Goal: Information Seeking & Learning: Check status

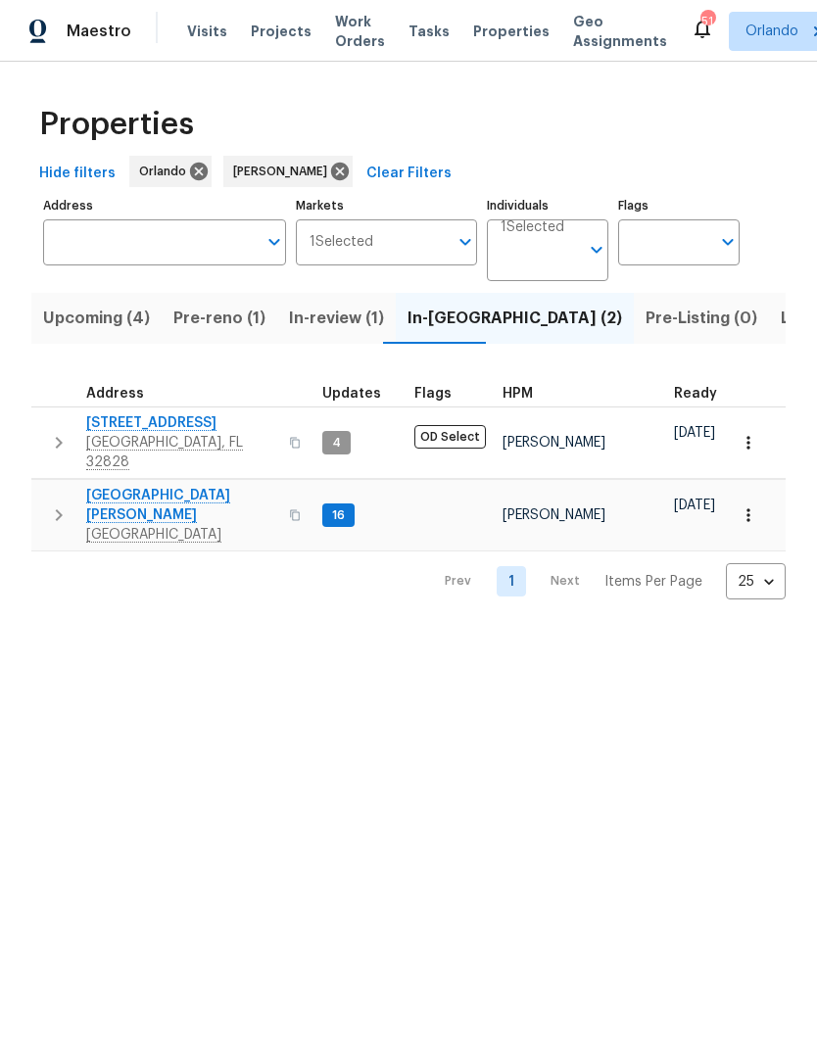
click at [781, 311] on span "Listed (8)" at bounding box center [818, 318] width 74 height 27
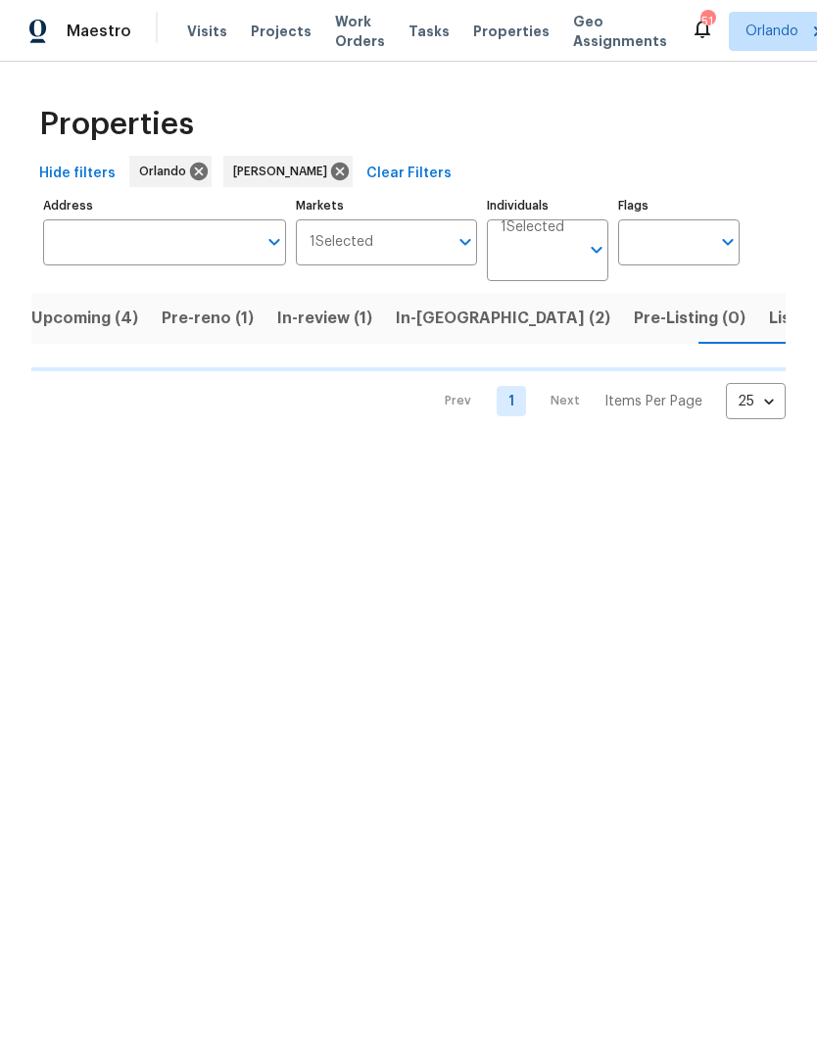
scroll to position [0, 21]
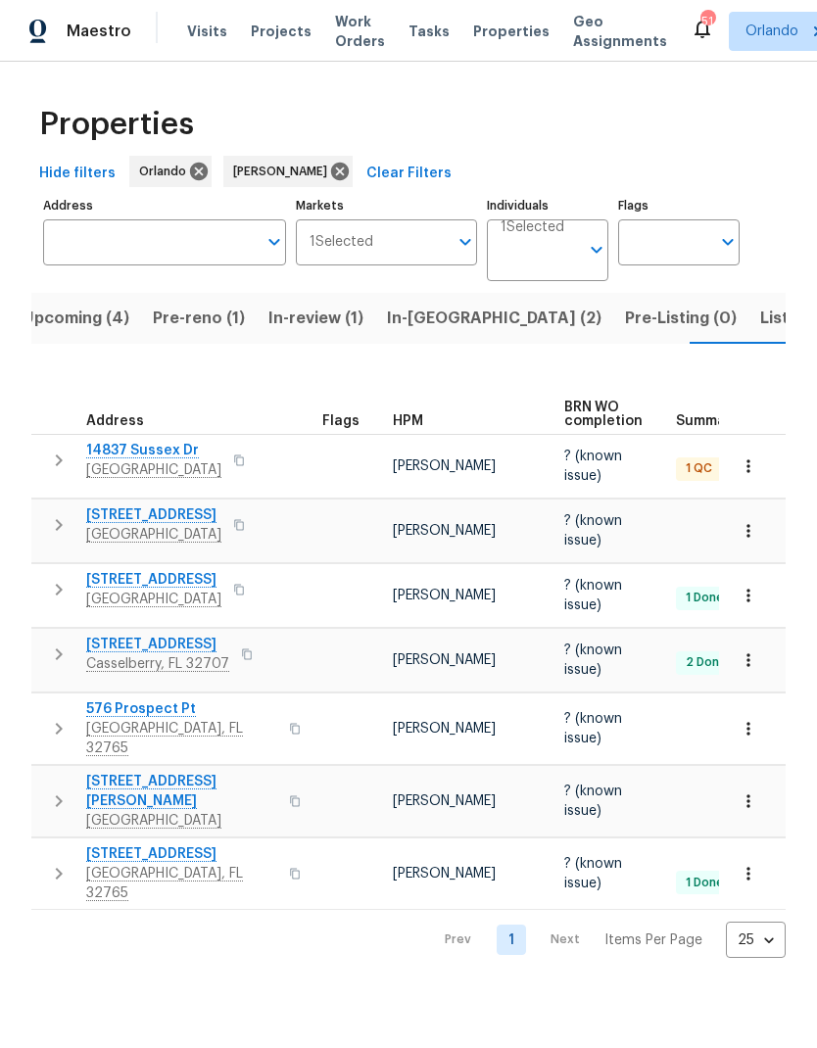
click at [166, 442] on span "14837 Sussex Dr" at bounding box center [153, 451] width 135 height 20
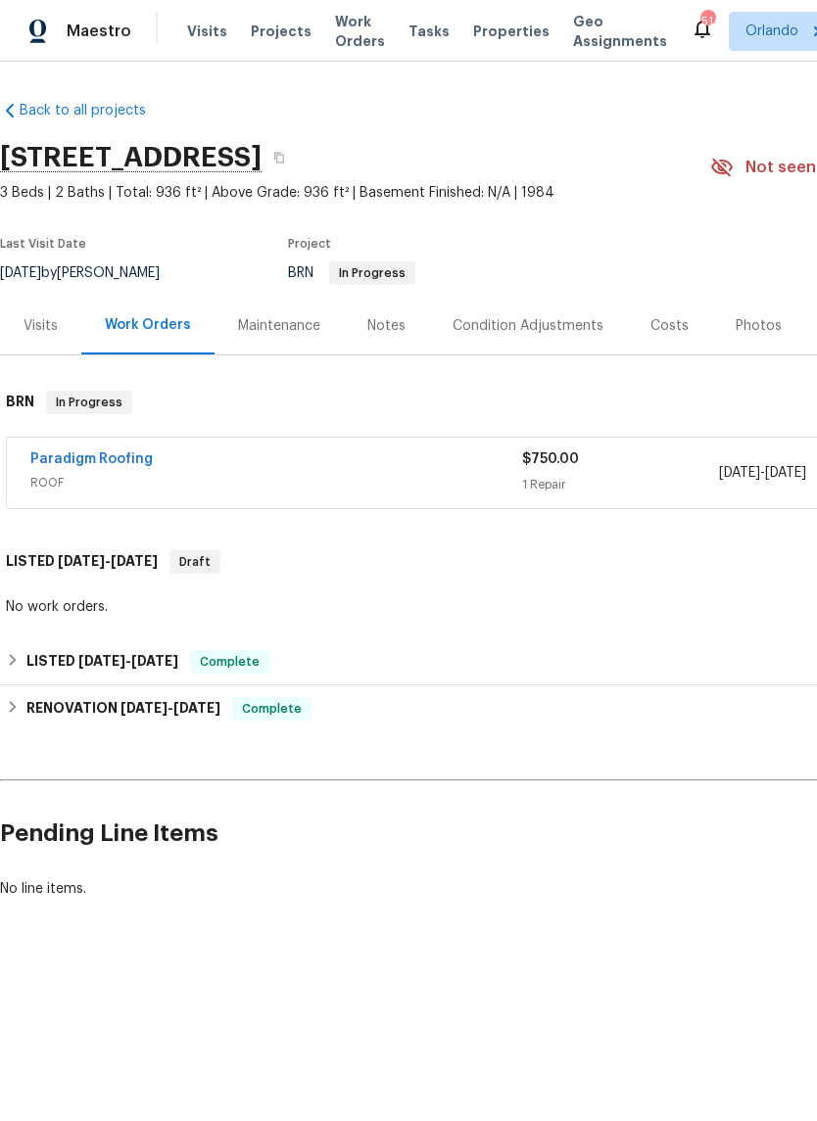
click at [128, 452] on link "Paradigm Roofing" at bounding box center [91, 459] width 122 height 14
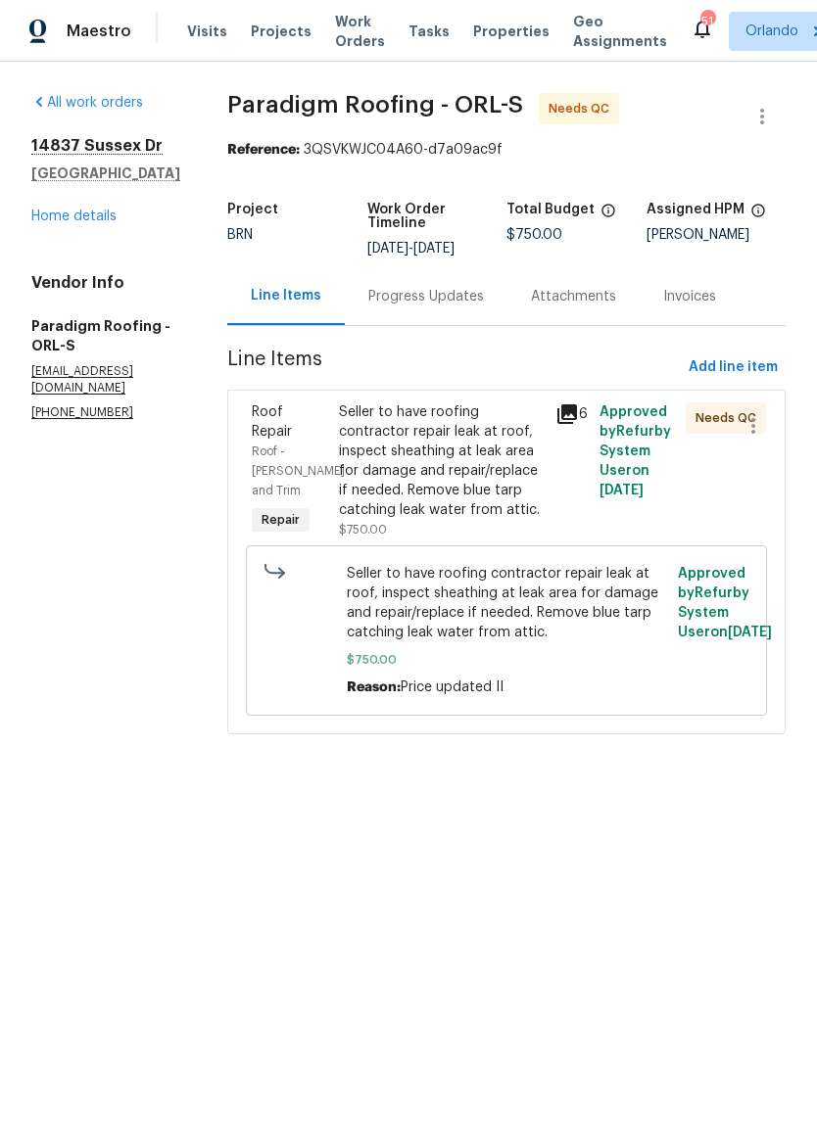
click at [452, 293] on div "Progress Updates" at bounding box center [426, 297] width 116 height 20
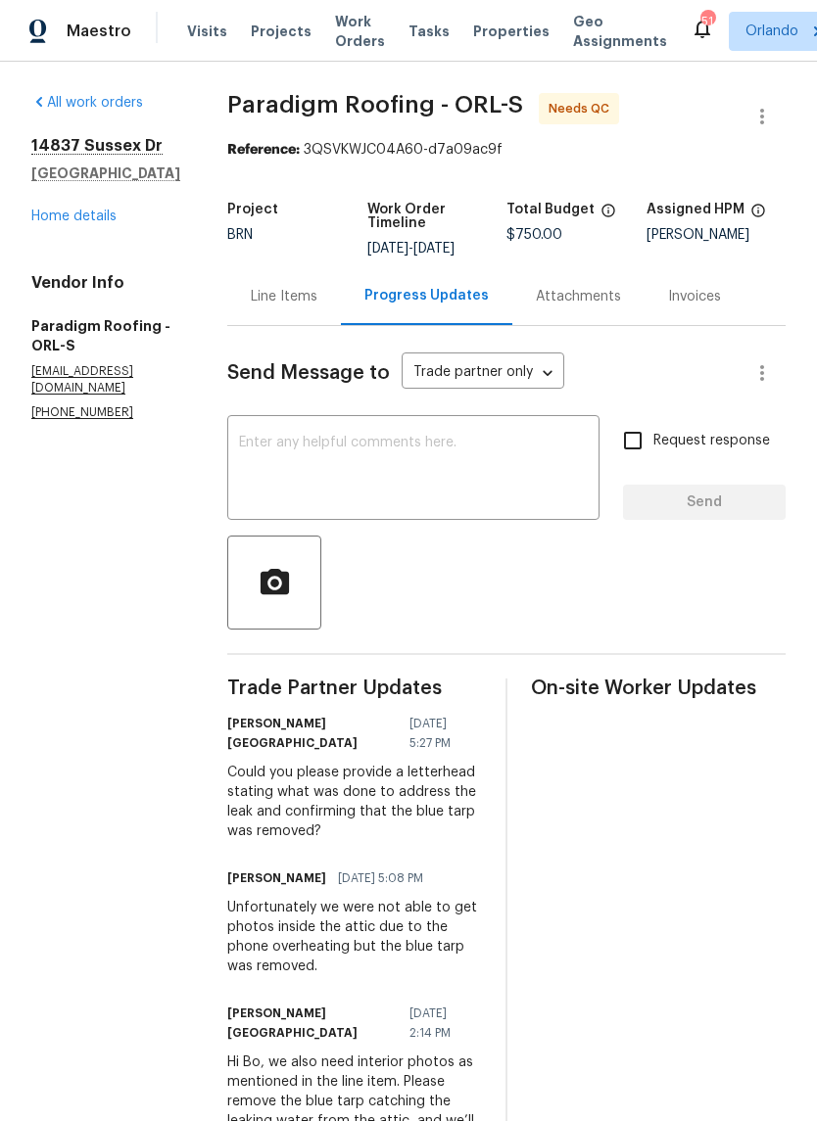
click at [95, 218] on link "Home details" at bounding box center [73, 217] width 85 height 14
